Goal: Transaction & Acquisition: Purchase product/service

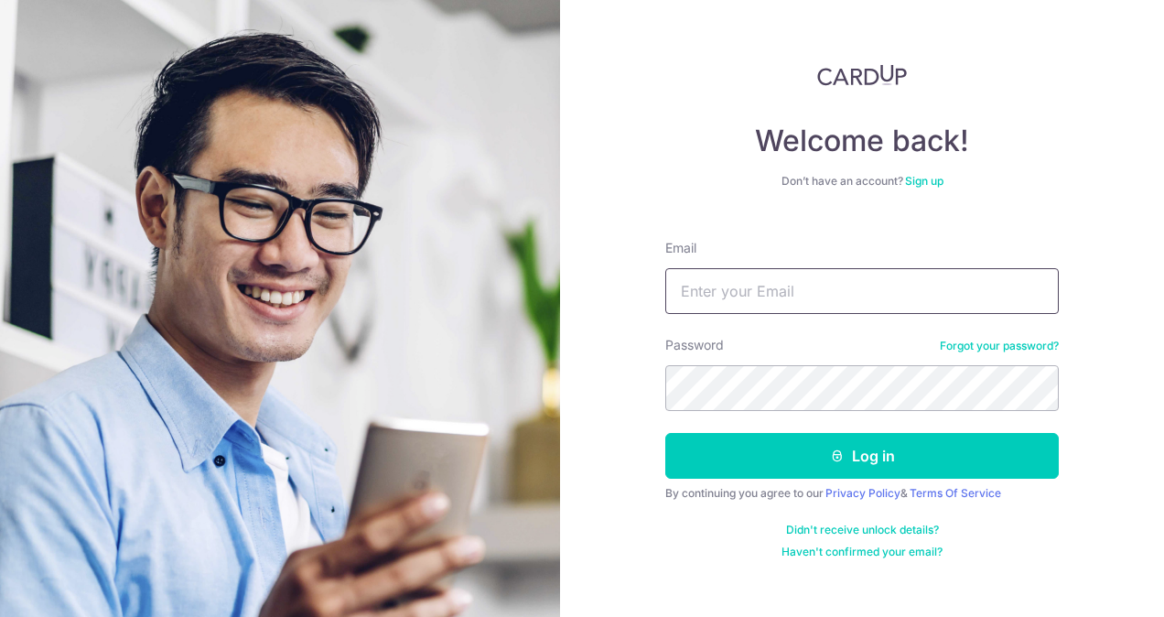
type input "sarah-ast@hotmail.com"
click at [665, 433] on button "Log in" at bounding box center [861, 456] width 393 height 46
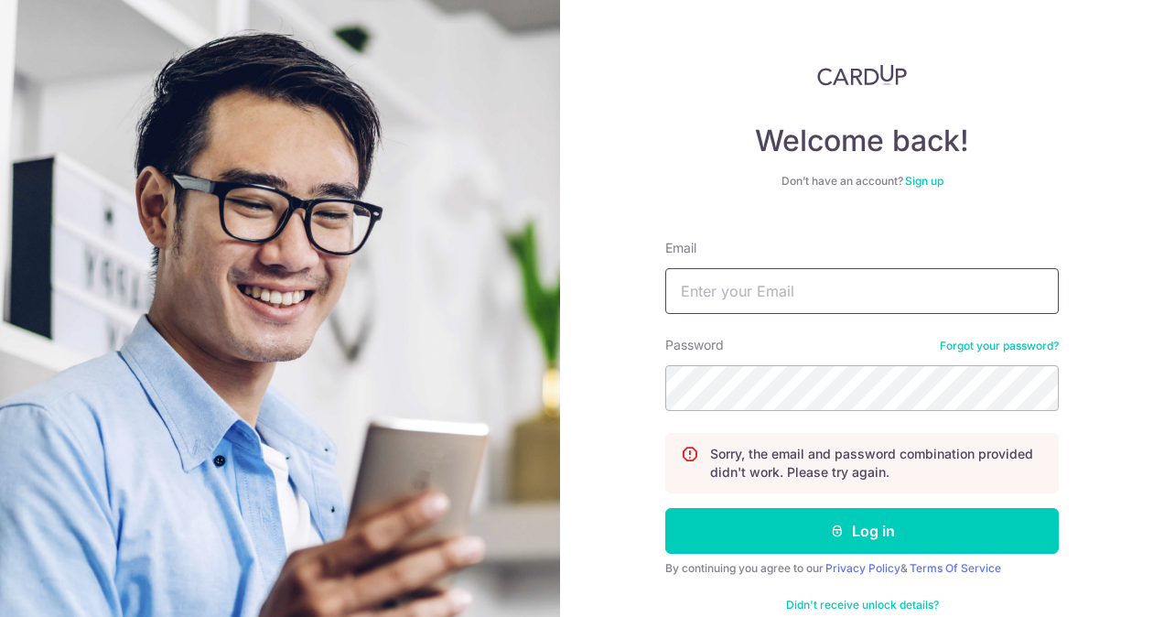
click at [743, 290] on input "Email" at bounding box center [861, 291] width 393 height 46
type input "[PERSON_NAME][EMAIL_ADDRESS][DOMAIN_NAME]"
click at [818, 555] on form "Email sarah-ast@hotmail.com Password Forgot your password? Sorry, the email and…" at bounding box center [861, 429] width 393 height 409
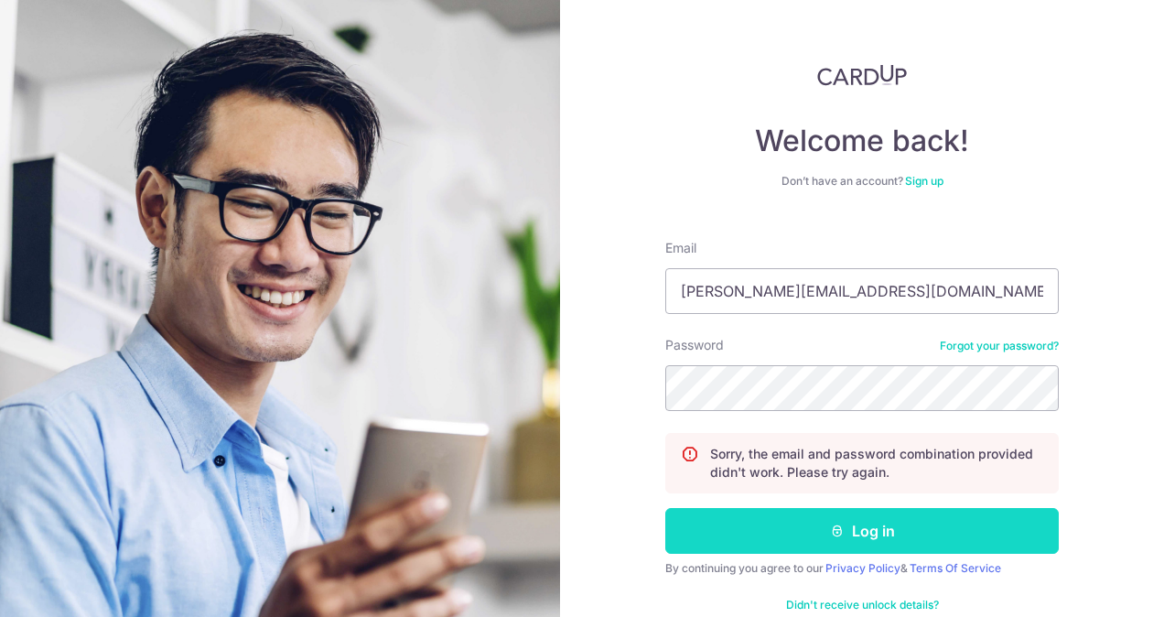
click at [814, 542] on button "Log in" at bounding box center [861, 531] width 393 height 46
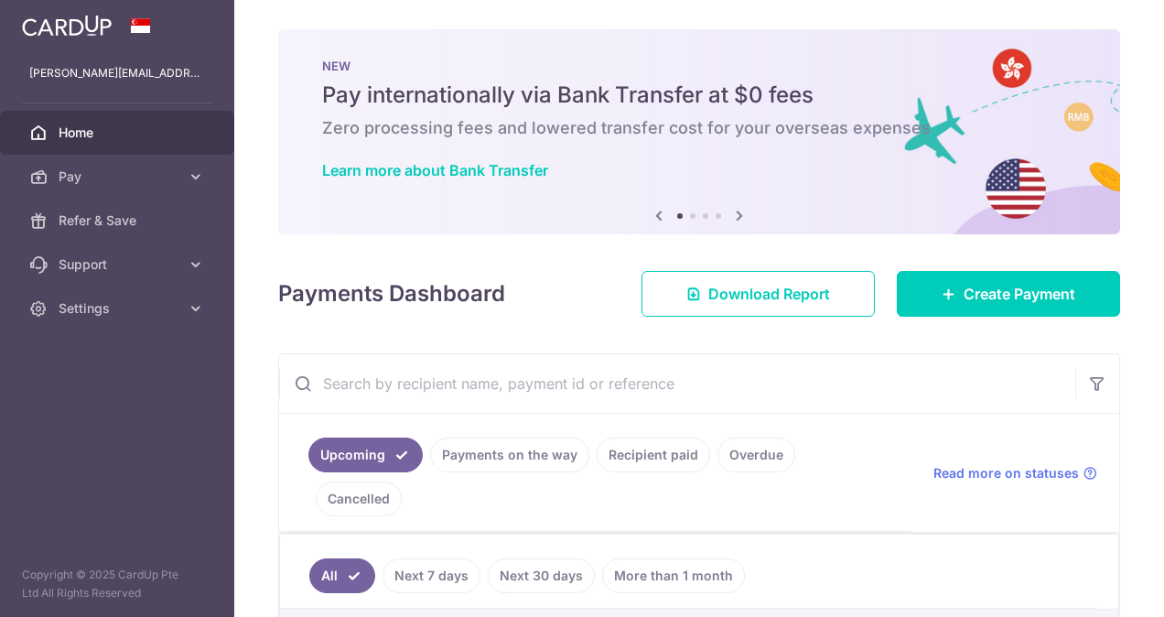
click at [523, 270] on div "Payments Dashboard Download Report Create Payment" at bounding box center [699, 289] width 842 height 53
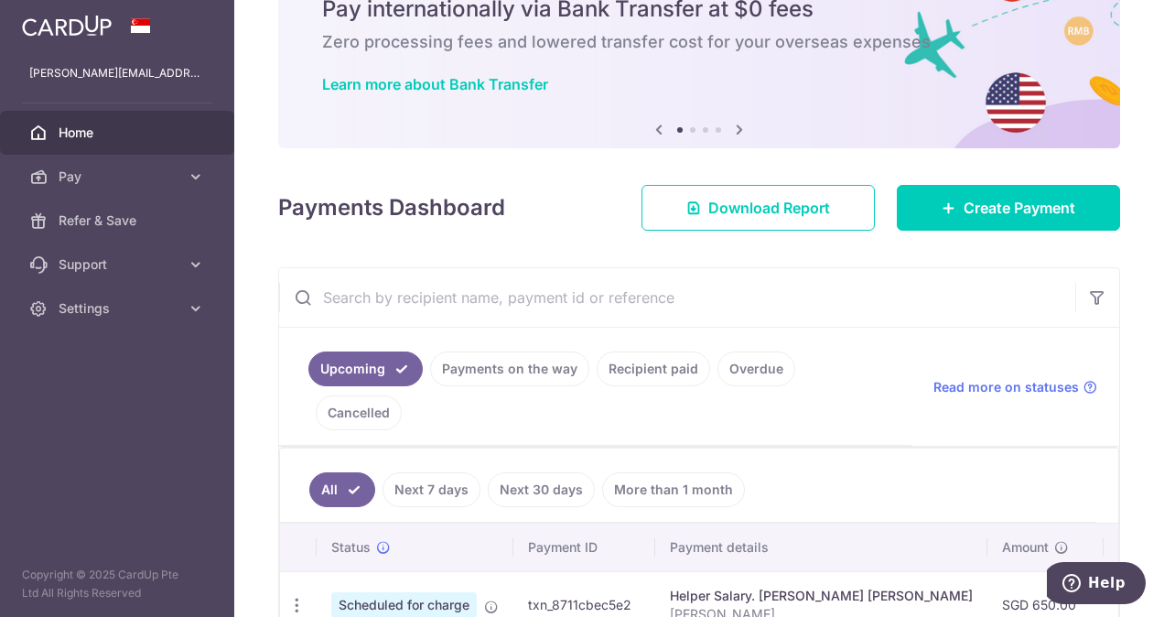
scroll to position [86, 0]
click at [660, 379] on link "Recipient paid" at bounding box center [652, 368] width 113 height 35
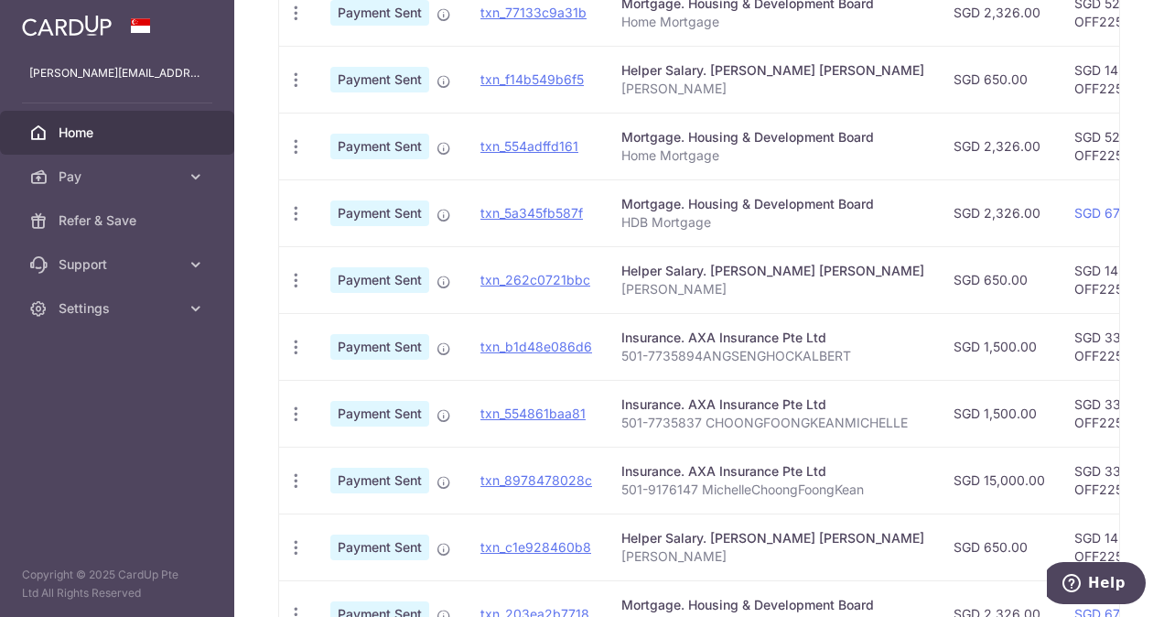
scroll to position [599, 0]
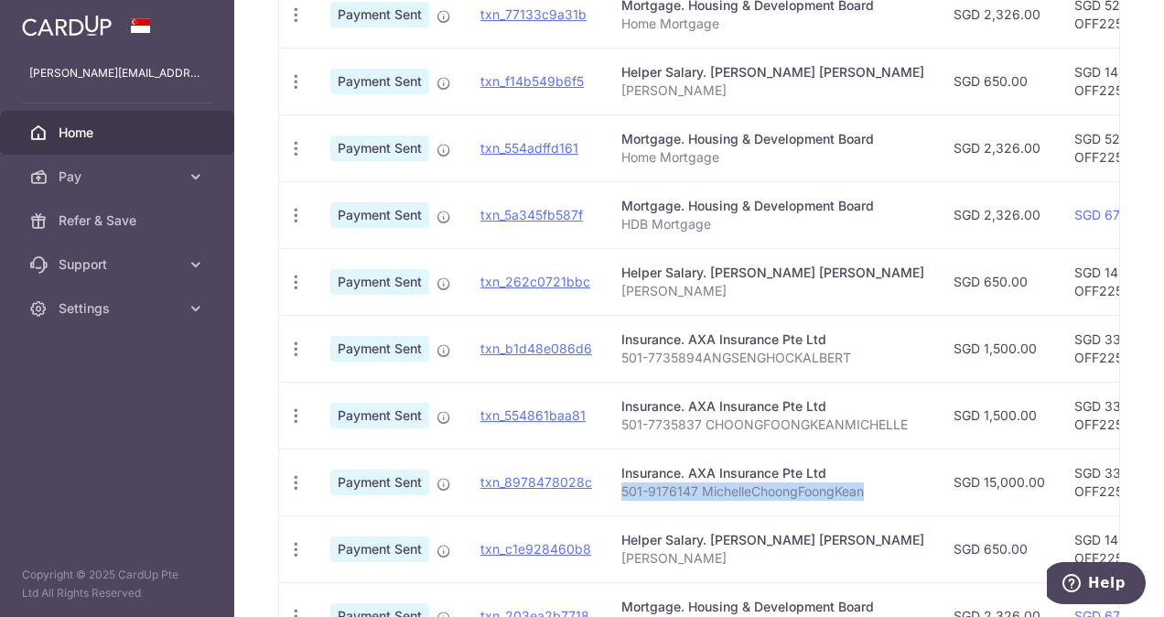
drag, startPoint x: 618, startPoint y: 447, endPoint x: 862, endPoint y: 441, distance: 243.4
click at [862, 482] on p "501-9176147 MichelleChoongFoongKean" at bounding box center [772, 491] width 303 height 18
copy p "501-9176147 MichelleChoongFoongKean"
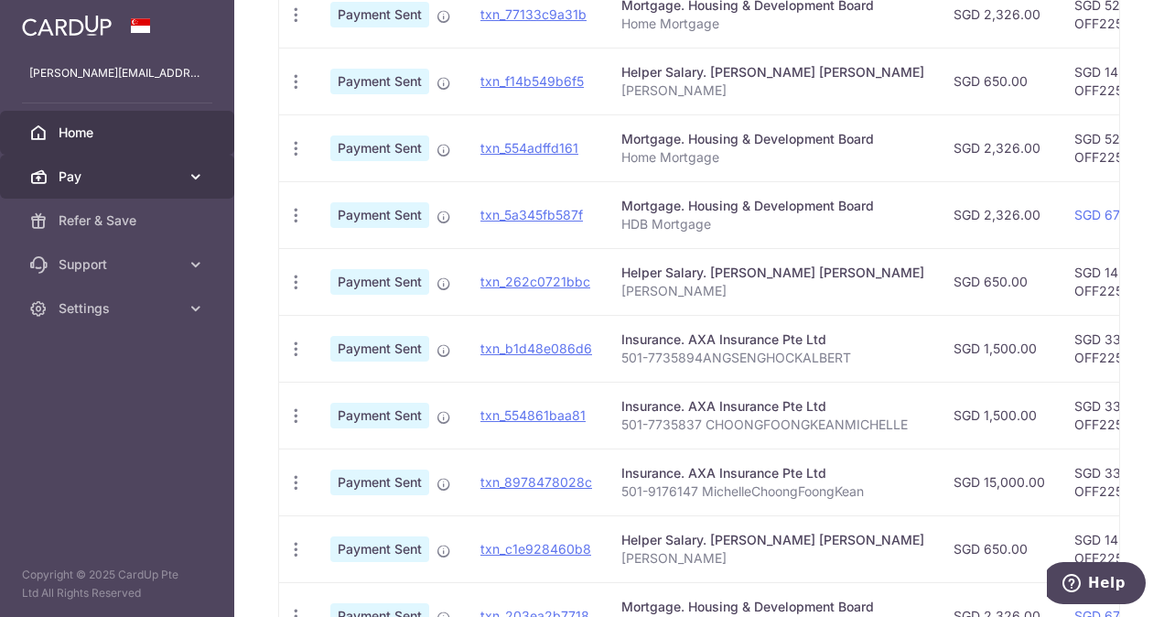
click at [109, 165] on link "Pay" at bounding box center [117, 177] width 234 height 44
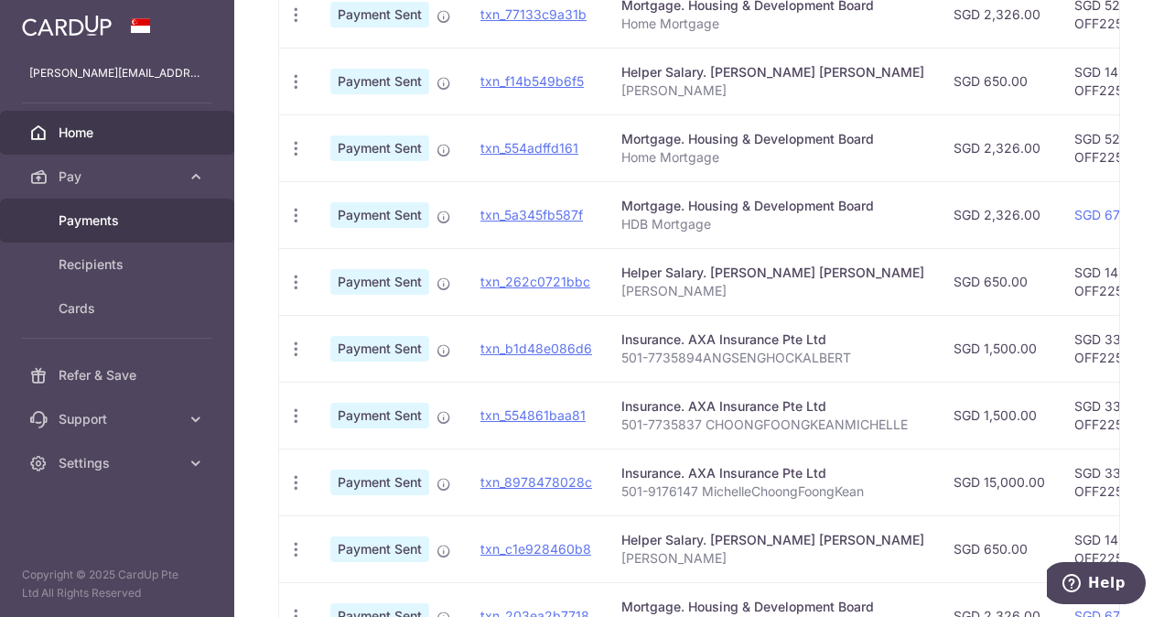
click at [113, 221] on span "Payments" at bounding box center [119, 220] width 121 height 18
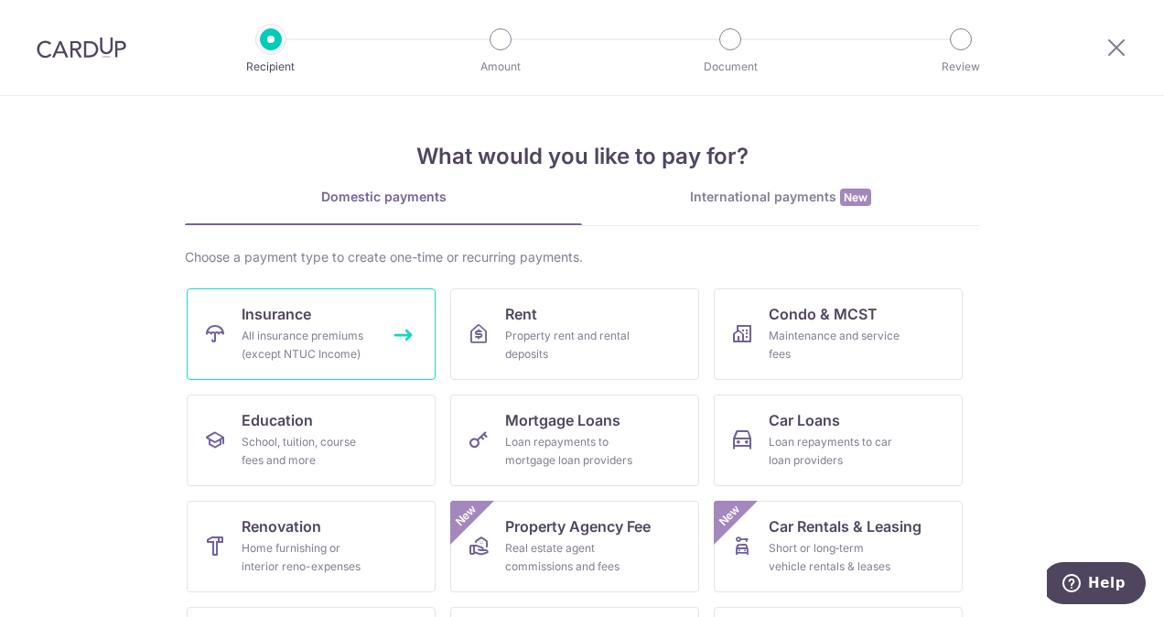
click at [315, 320] on link "Insurance All insurance premiums (except NTUC Income)" at bounding box center [311, 333] width 249 height 91
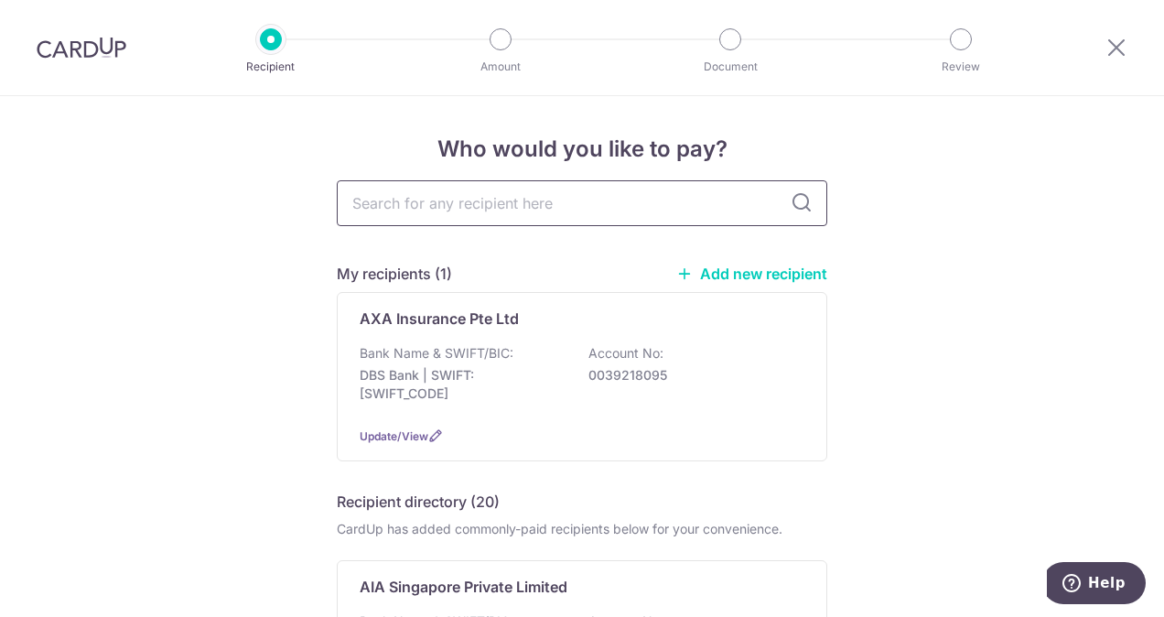
click at [520, 199] on input "text" at bounding box center [582, 203] width 490 height 46
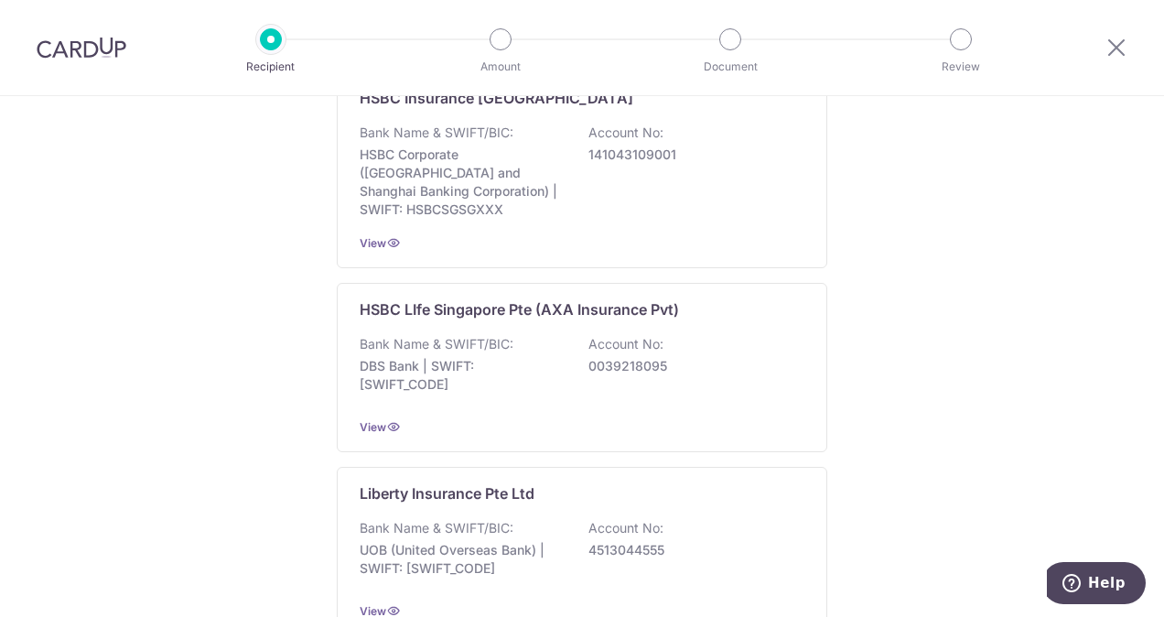
scroll to position [1411, 0]
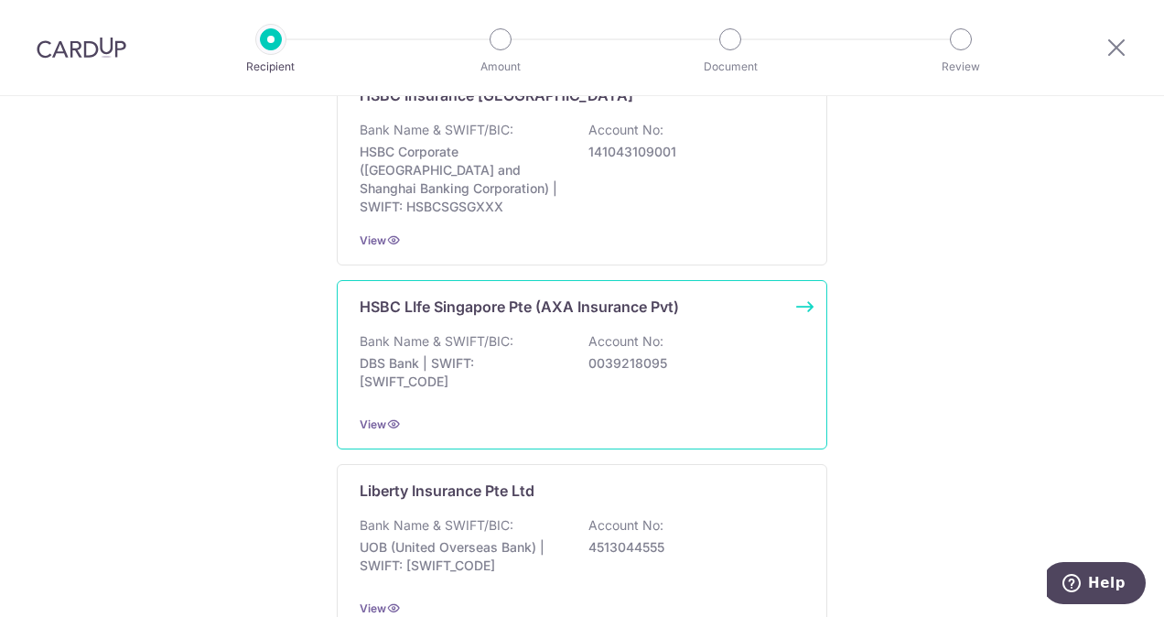
click at [471, 366] on div "Bank Name & SWIFT/BIC: DBS Bank | SWIFT: DBSSSGSGXXX Account No: 0039218095" at bounding box center [581, 366] width 445 height 68
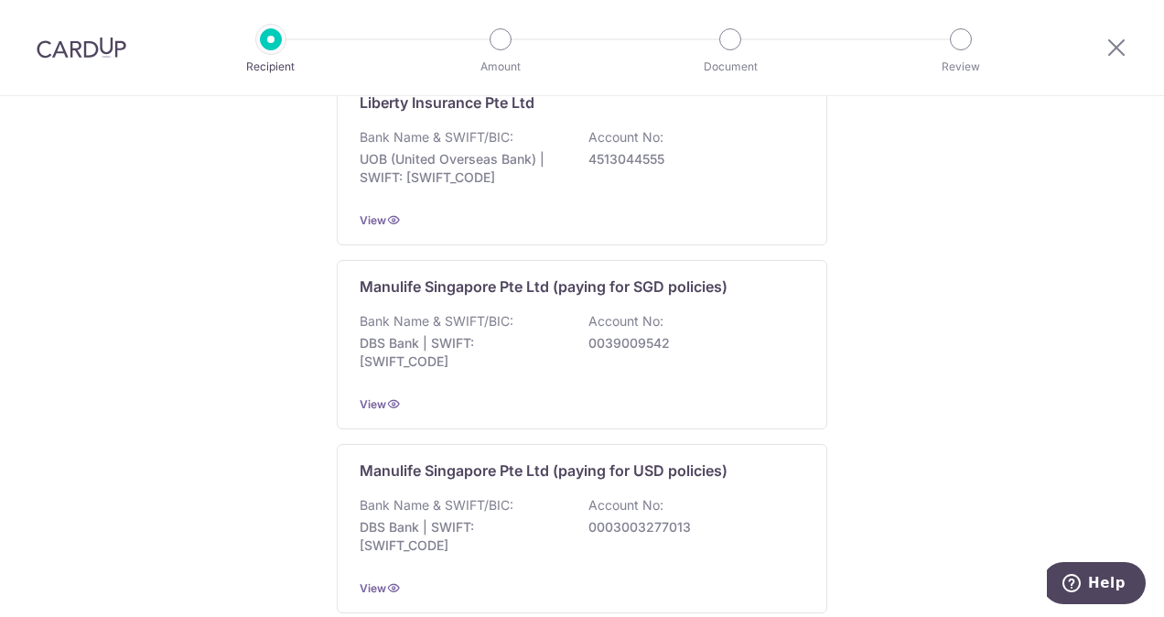
scroll to position [1507, 0]
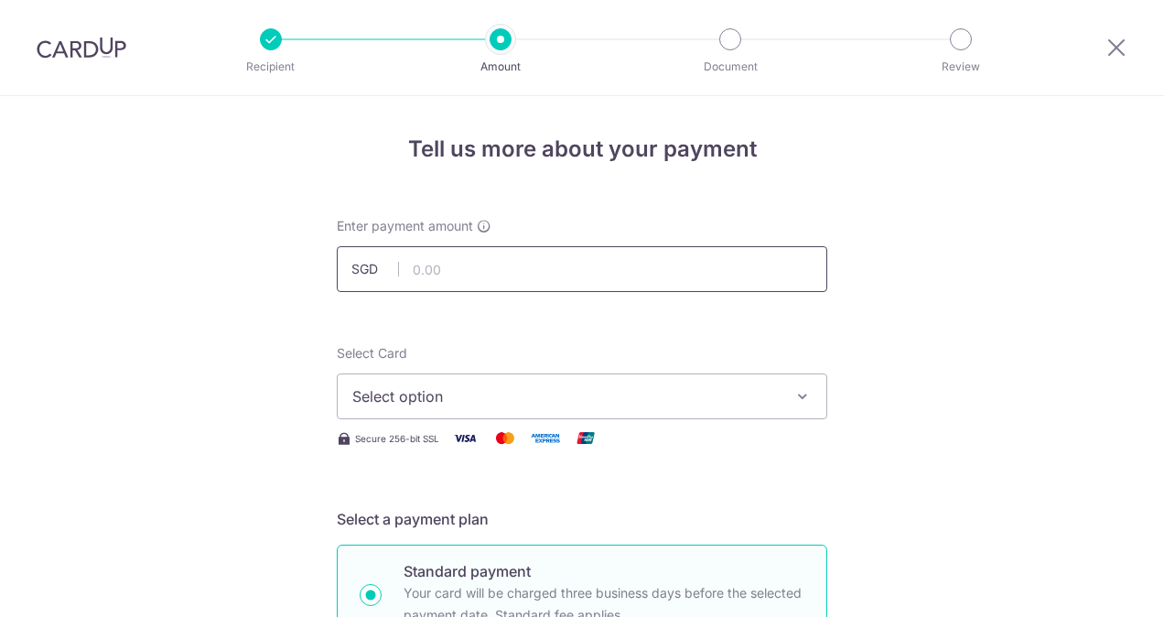
drag, startPoint x: 0, startPoint y: 0, endPoint x: 579, endPoint y: 269, distance: 638.4
click at [579, 269] on input "text" at bounding box center [582, 269] width 490 height 46
type input "15,000.00"
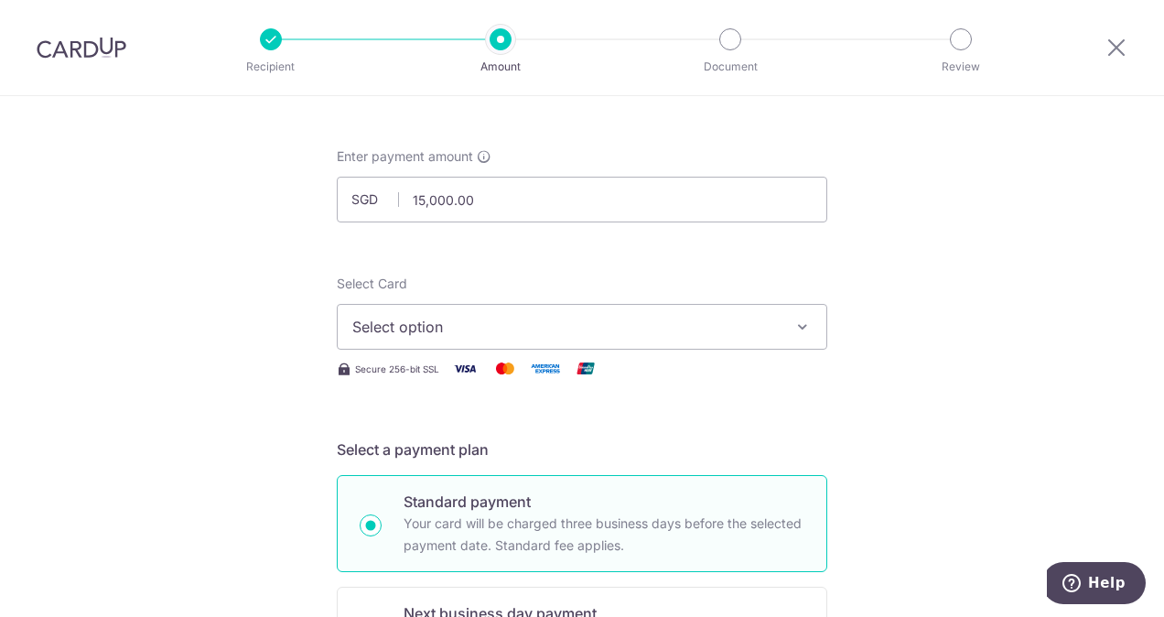
click at [677, 325] on span "Select option" at bounding box center [565, 327] width 426 height 22
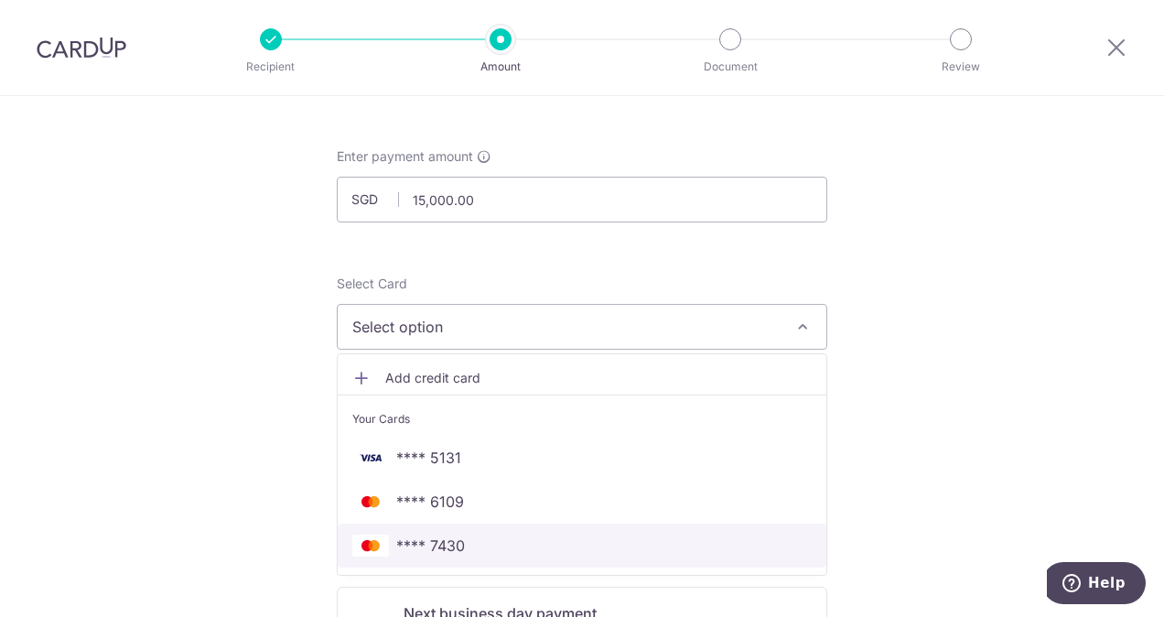
click at [474, 531] on link "**** 7430" at bounding box center [582, 545] width 488 height 44
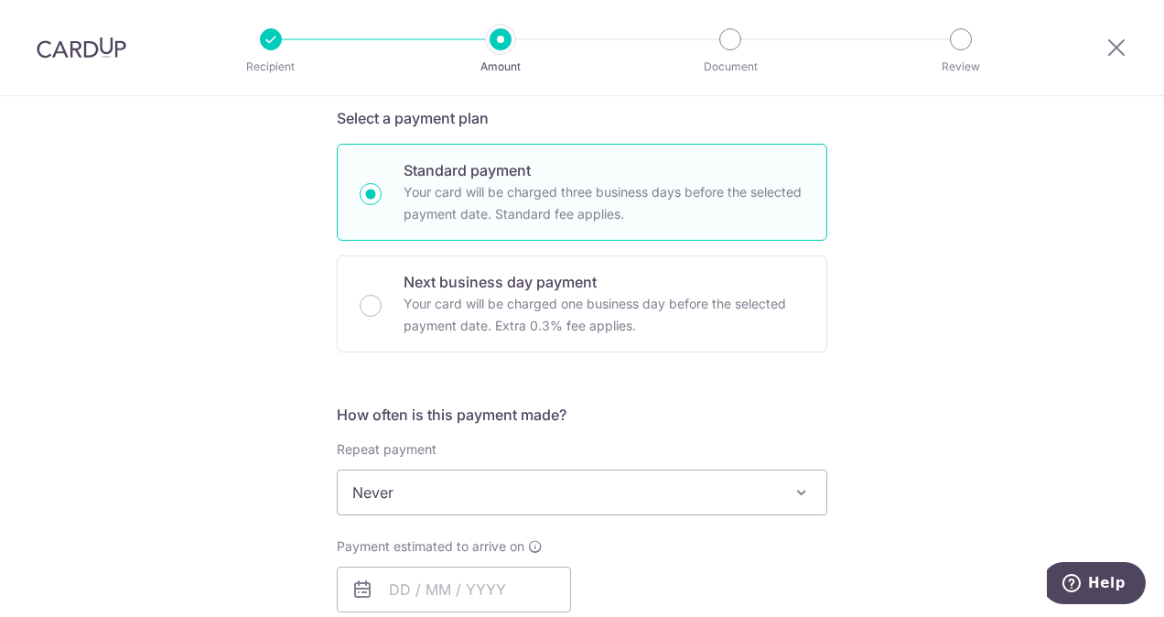
scroll to position [404, 0]
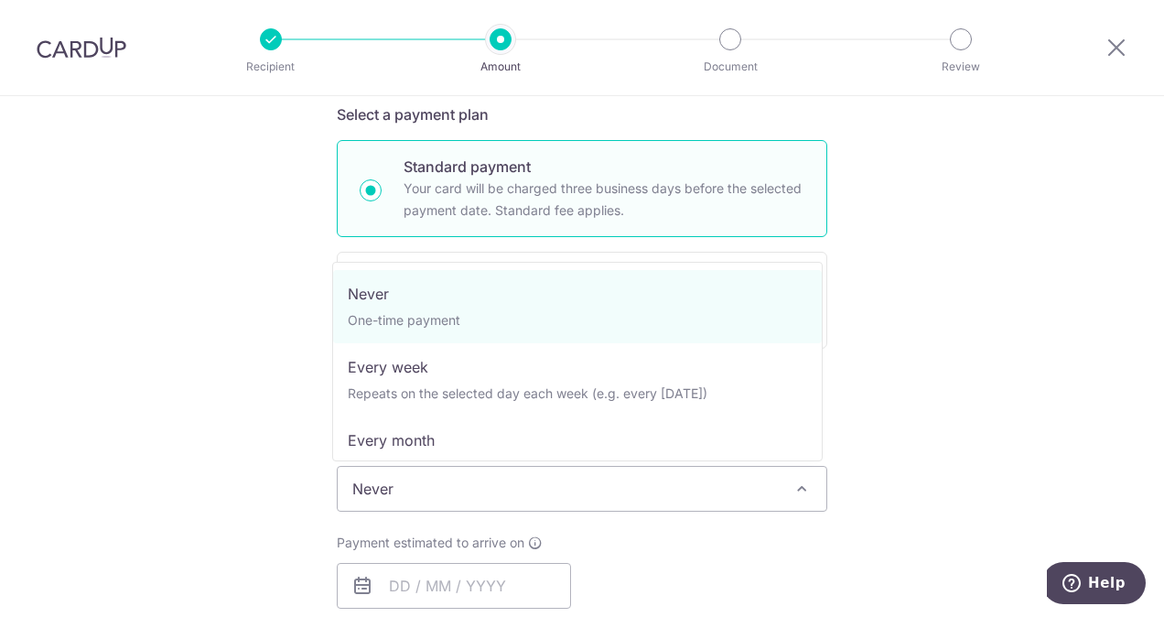
click at [542, 478] on span "Never" at bounding box center [582, 489] width 488 height 44
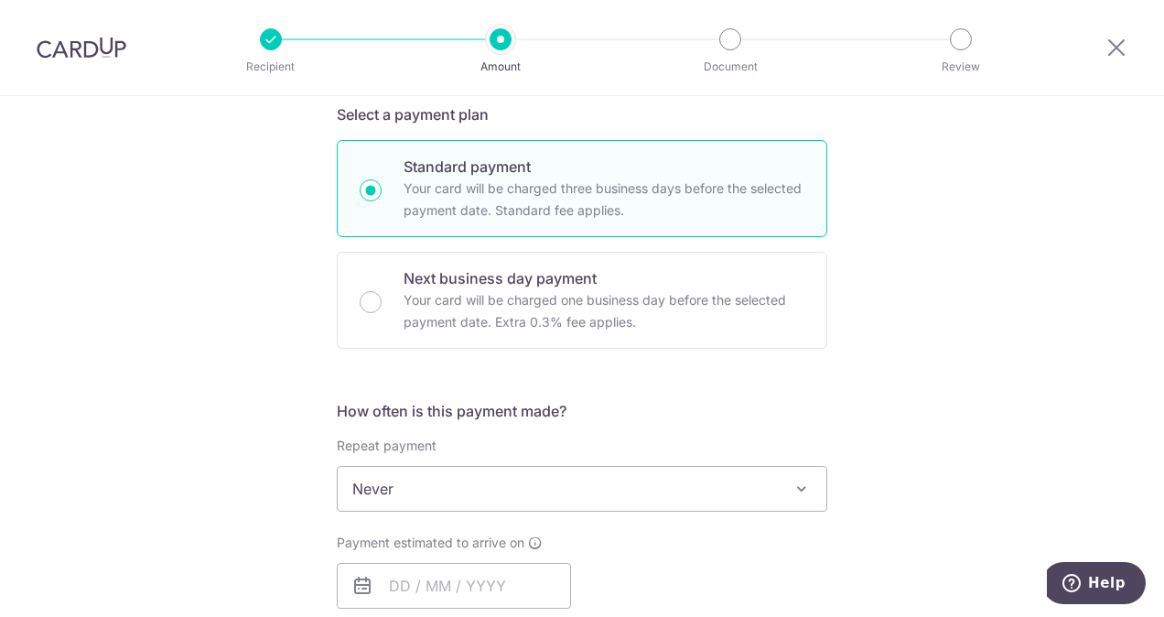
click at [534, 494] on span "Never" at bounding box center [582, 489] width 488 height 44
click at [439, 581] on input "text" at bounding box center [454, 586] width 234 height 46
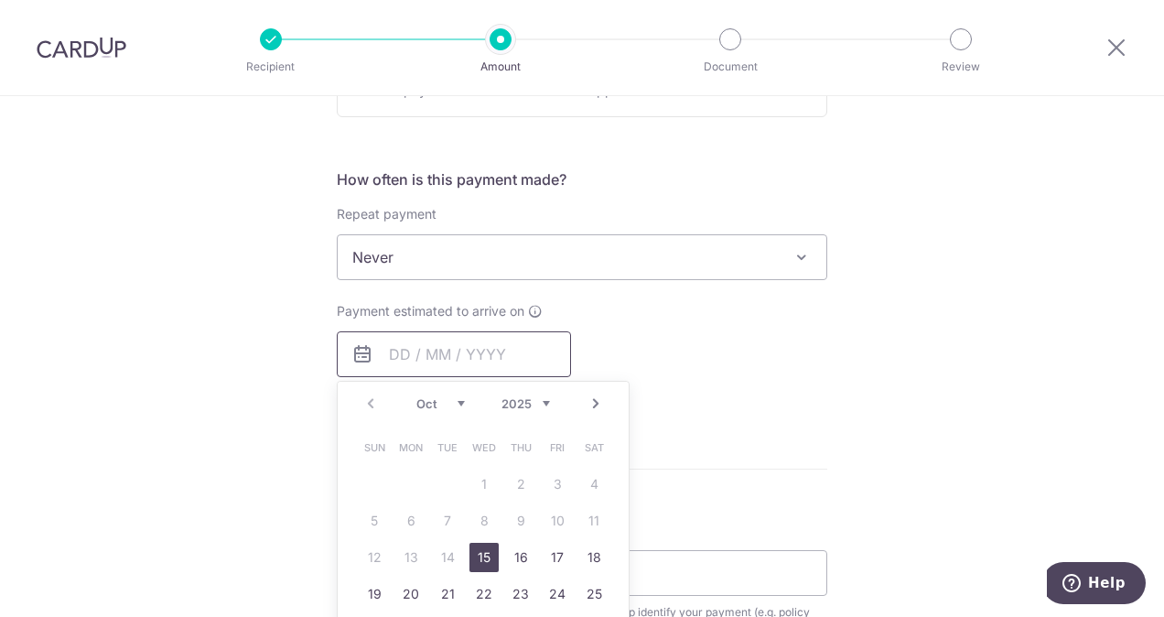
scroll to position [645, 0]
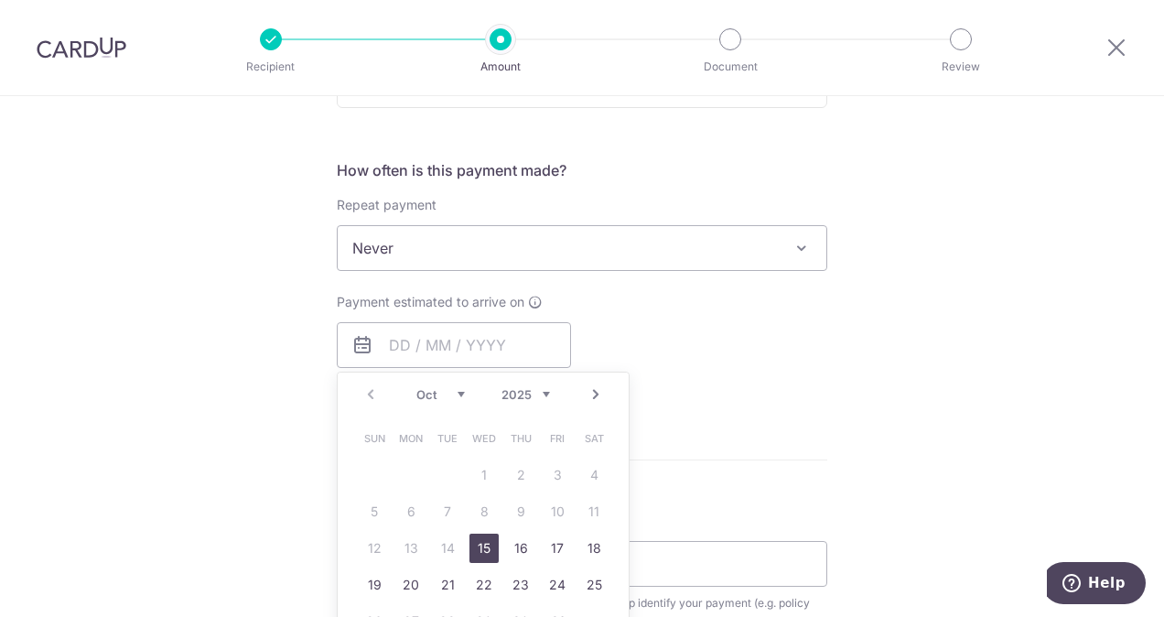
click at [483, 543] on link "15" at bounding box center [483, 547] width 29 height 29
type input "15/10/2025"
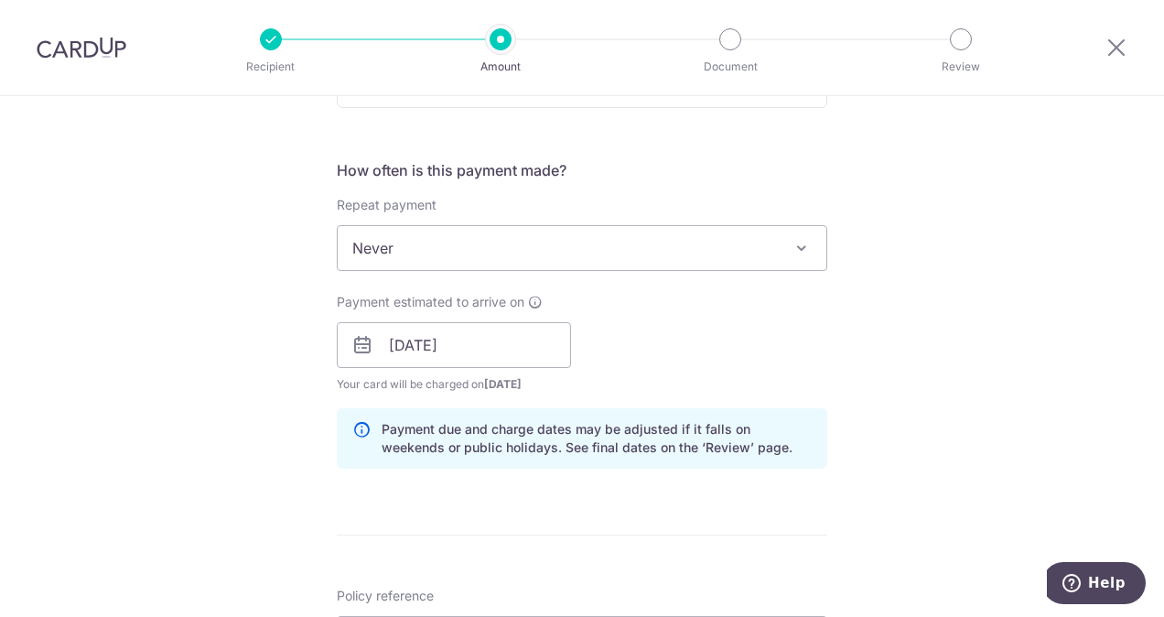
click at [731, 355] on div "Payment estimated to arrive on 15/10/2025 Prev Next Oct Nov Dec 2025 2026 2027 …" at bounding box center [582, 343] width 512 height 101
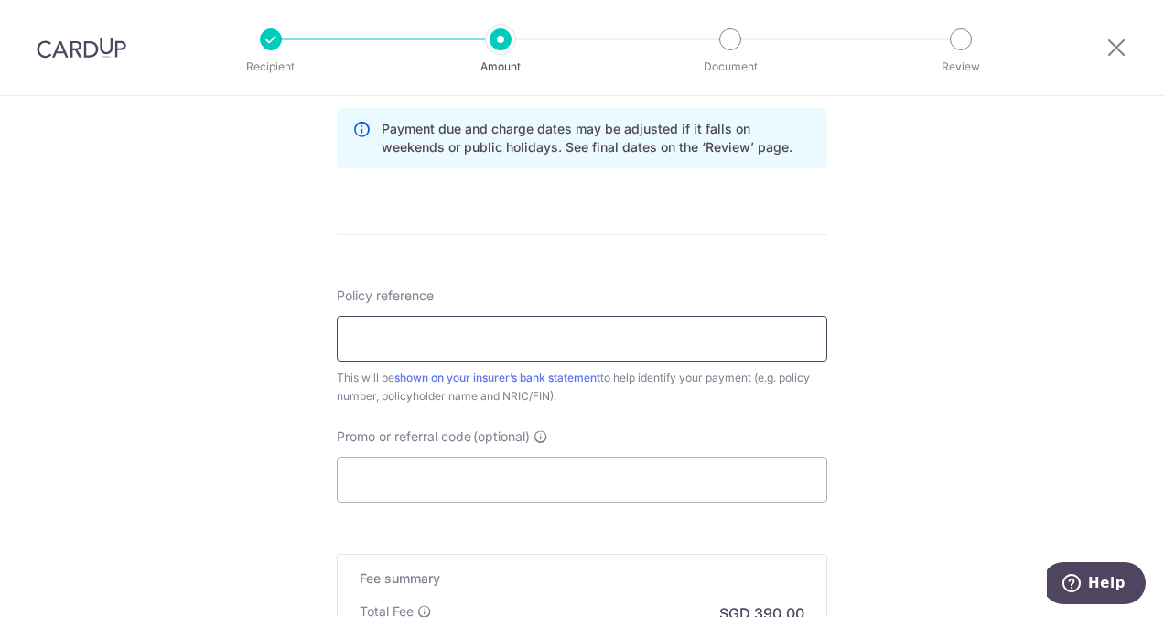
click at [612, 341] on input "Policy reference" at bounding box center [582, 339] width 490 height 46
paste input "501-9176147 MichelleChoongFoongKean"
type input "501-9176147 MichelleChoongFoongKean"
click at [609, 286] on div "Policy reference 501-9176147 MichelleChoongFoongKean 35/35 This will be shown o…" at bounding box center [582, 345] width 490 height 119
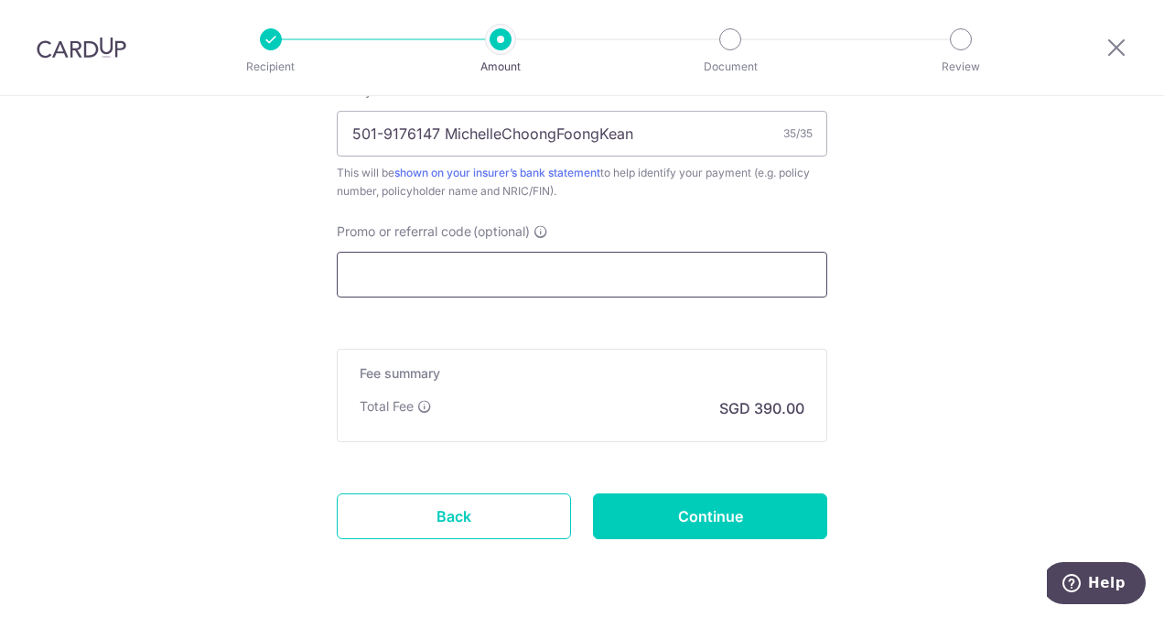
click at [596, 282] on input "Promo or referral code (optional)" at bounding box center [582, 275] width 490 height 46
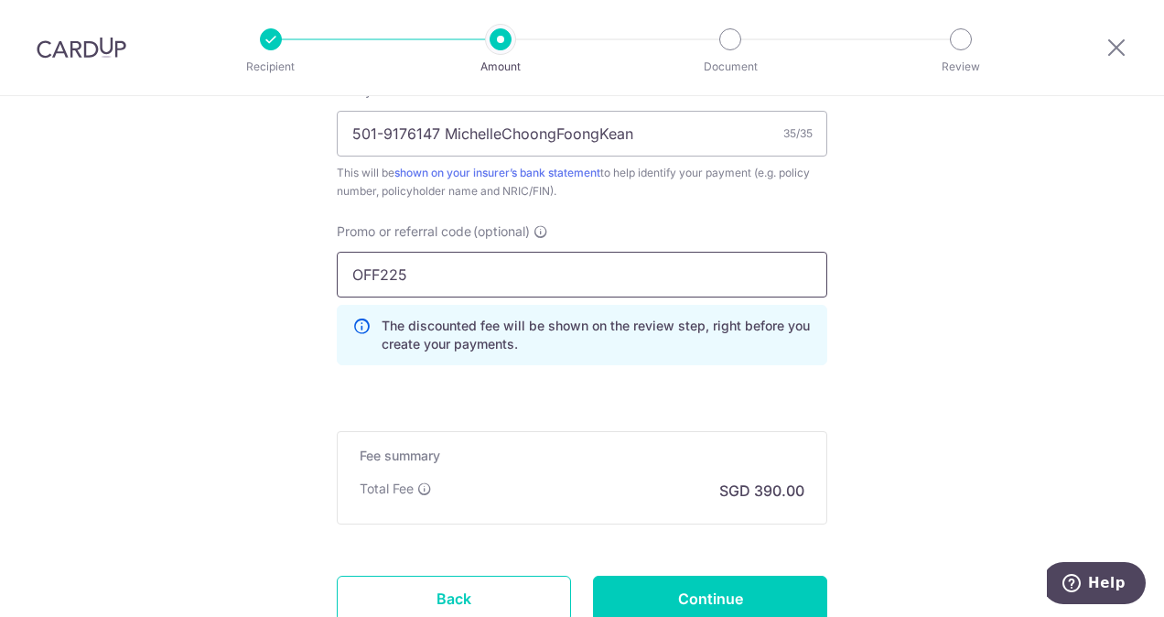
type input "OFF225"
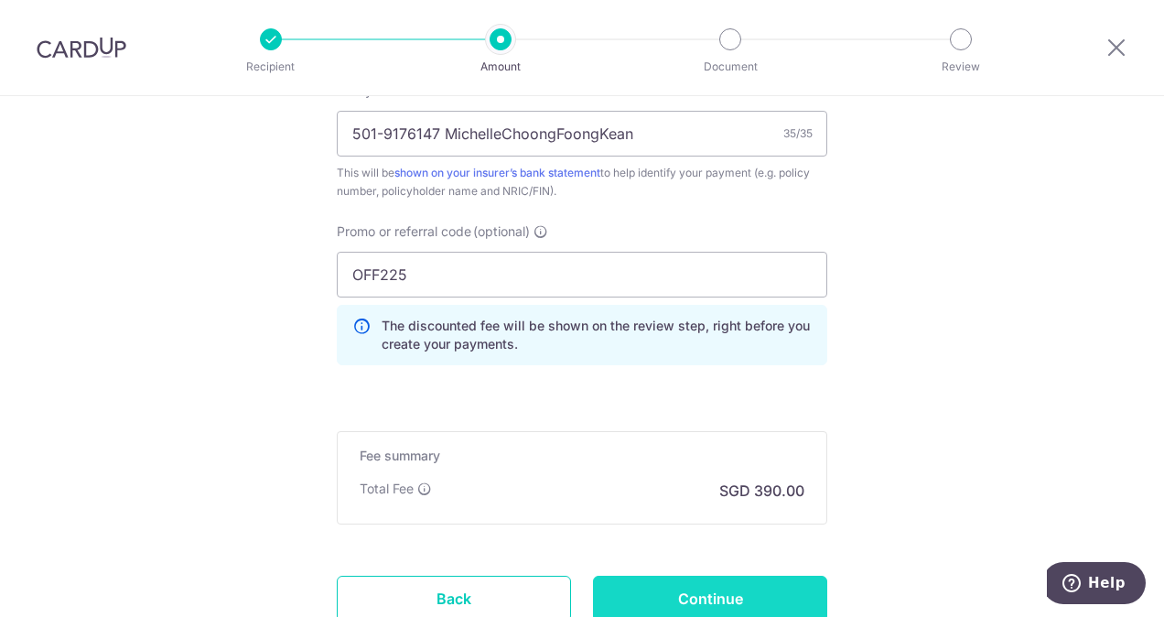
click at [727, 582] on input "Continue" at bounding box center [710, 598] width 234 height 46
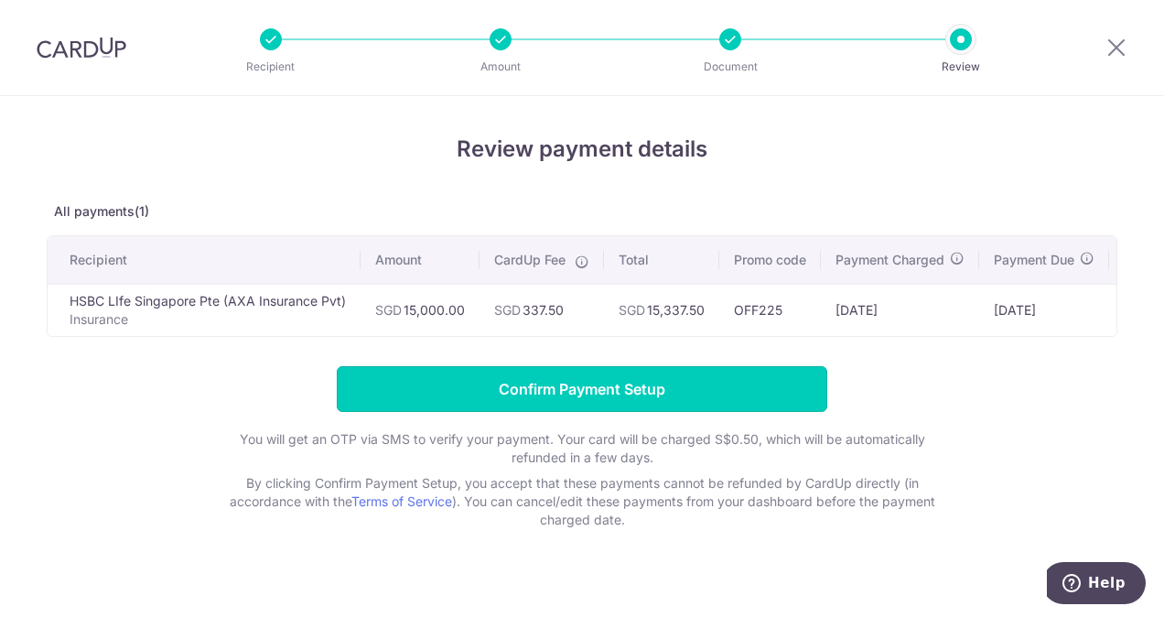
drag, startPoint x: 666, startPoint y: 394, endPoint x: 770, endPoint y: 445, distance: 115.8
click at [770, 445] on form "Confirm Payment Setup You will get an OTP via SMS to verify your payment. Your …" at bounding box center [582, 447] width 1070 height 163
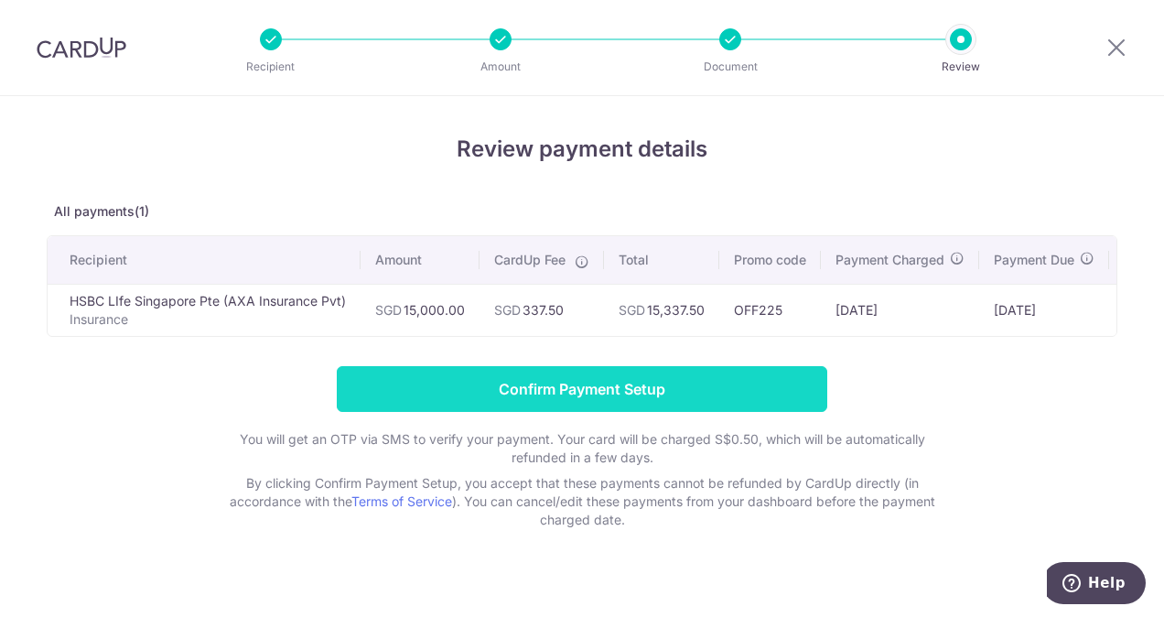
click at [711, 412] on input "Confirm Payment Setup" at bounding box center [582, 389] width 490 height 46
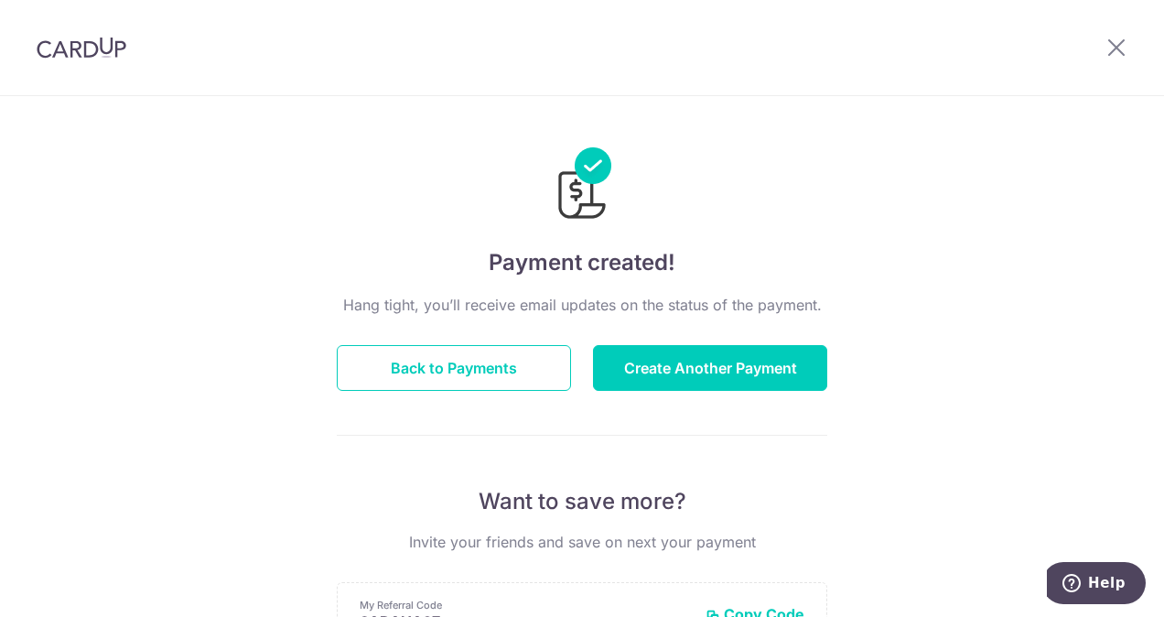
click at [718, 113] on div "Payment created! Hang tight, you’ll receive email updates on the status of the …" at bounding box center [582, 584] width 1164 height 977
drag, startPoint x: 744, startPoint y: 150, endPoint x: 828, endPoint y: -68, distance: 233.4
click at [828, 0] on html "× Invite your friends via email To Send Invitations Sample From CardUp Subject …" at bounding box center [582, 308] width 1164 height 617
click at [819, 188] on div at bounding box center [582, 171] width 490 height 106
